Goal: Navigation & Orientation: Find specific page/section

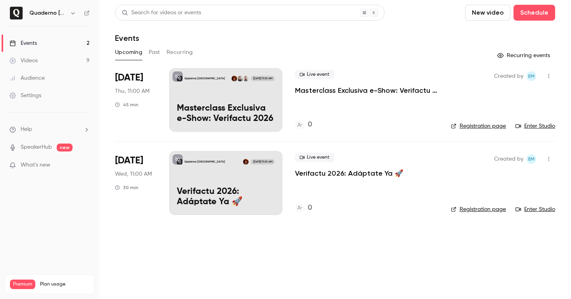
click at [71, 13] on icon "button" at bounding box center [73, 13] width 6 height 6
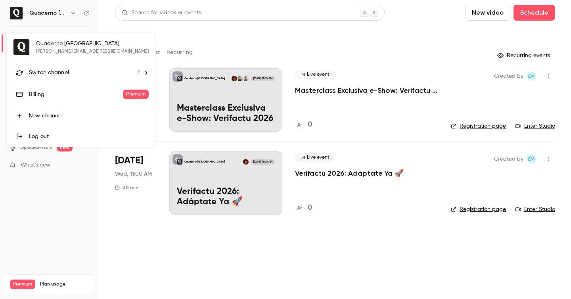
click at [163, 36] on div at bounding box center [285, 149] width 571 height 299
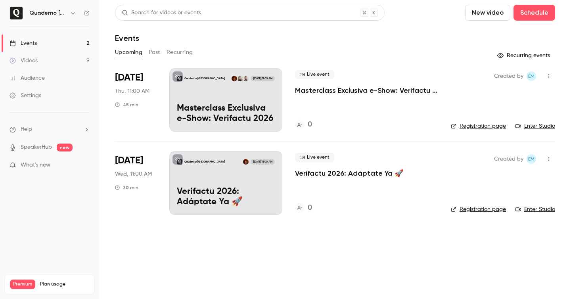
click at [161, 54] on div "Upcoming Past Recurring" at bounding box center [335, 52] width 440 height 13
click at [191, 50] on button "Recurring" at bounding box center [179, 52] width 27 height 13
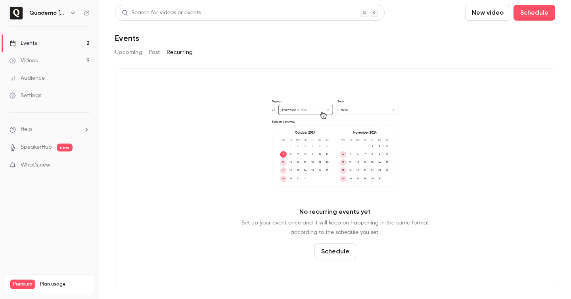
click at [46, 43] on link "Events 2" at bounding box center [49, 42] width 99 height 17
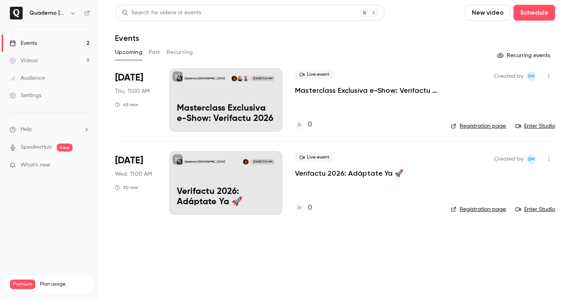
click at [68, 55] on link "Videos 9" at bounding box center [49, 60] width 99 height 17
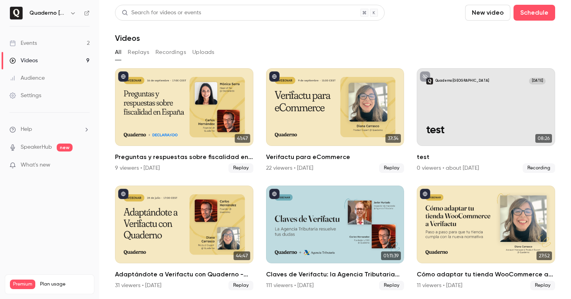
click at [51, 80] on link "Audience" at bounding box center [49, 77] width 99 height 17
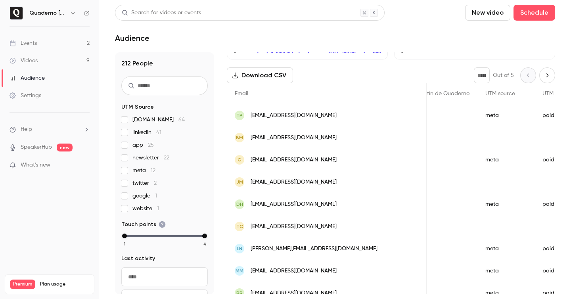
scroll to position [90, 0]
